Goal: Task Accomplishment & Management: Manage account settings

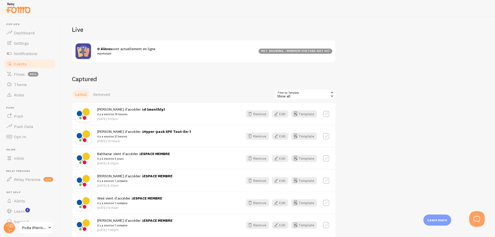
scroll to position [52, 0]
click at [280, 113] on button "Edit" at bounding box center [280, 113] width 16 height 7
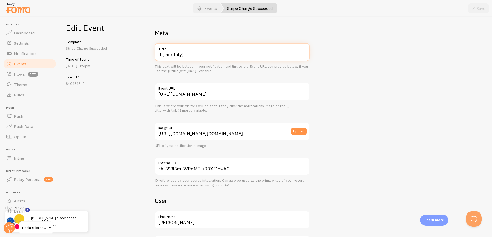
drag, startPoint x: 184, startPoint y: 55, endPoint x: 127, endPoint y: 56, distance: 57.5
click at [127, 56] on div "Edit Event Template Stripe Charge Succeeded Time of Event [DATE] 11:51pm Event …" at bounding box center [276, 127] width 432 height 220
type input "ESPACE MEMBRE - Grand Sage"
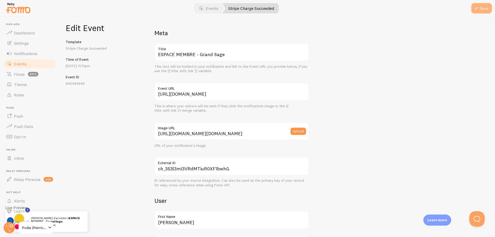
click at [478, 9] on icon "submit" at bounding box center [477, 8] width 6 height 6
click at [47, 53] on link "Notifications" at bounding box center [29, 53] width 53 height 10
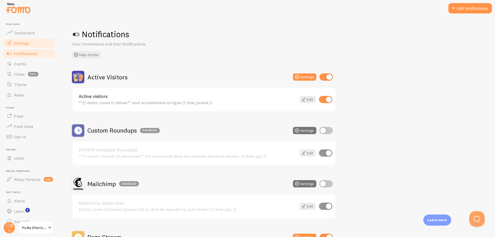
click at [22, 41] on span "Settings" at bounding box center [21, 43] width 15 height 5
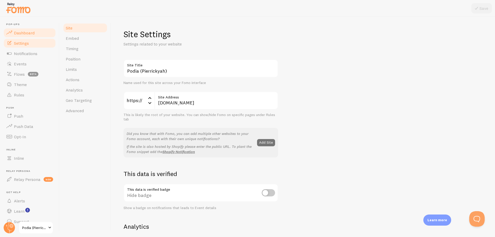
click at [43, 37] on link "Dashboard" at bounding box center [29, 33] width 53 height 10
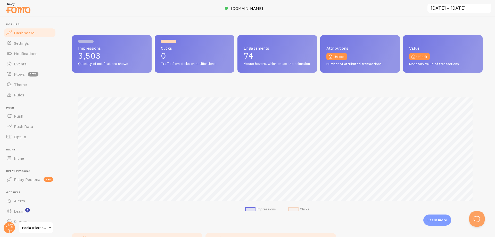
scroll to position [135, 407]
click at [31, 61] on link "Events" at bounding box center [29, 64] width 53 height 10
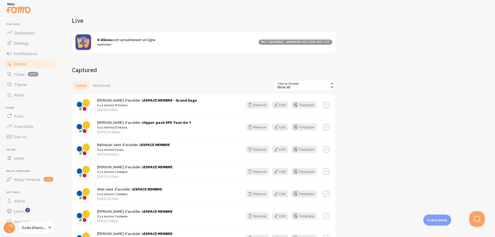
scroll to position [120, 0]
